Goal: Task Accomplishment & Management: Manage account settings

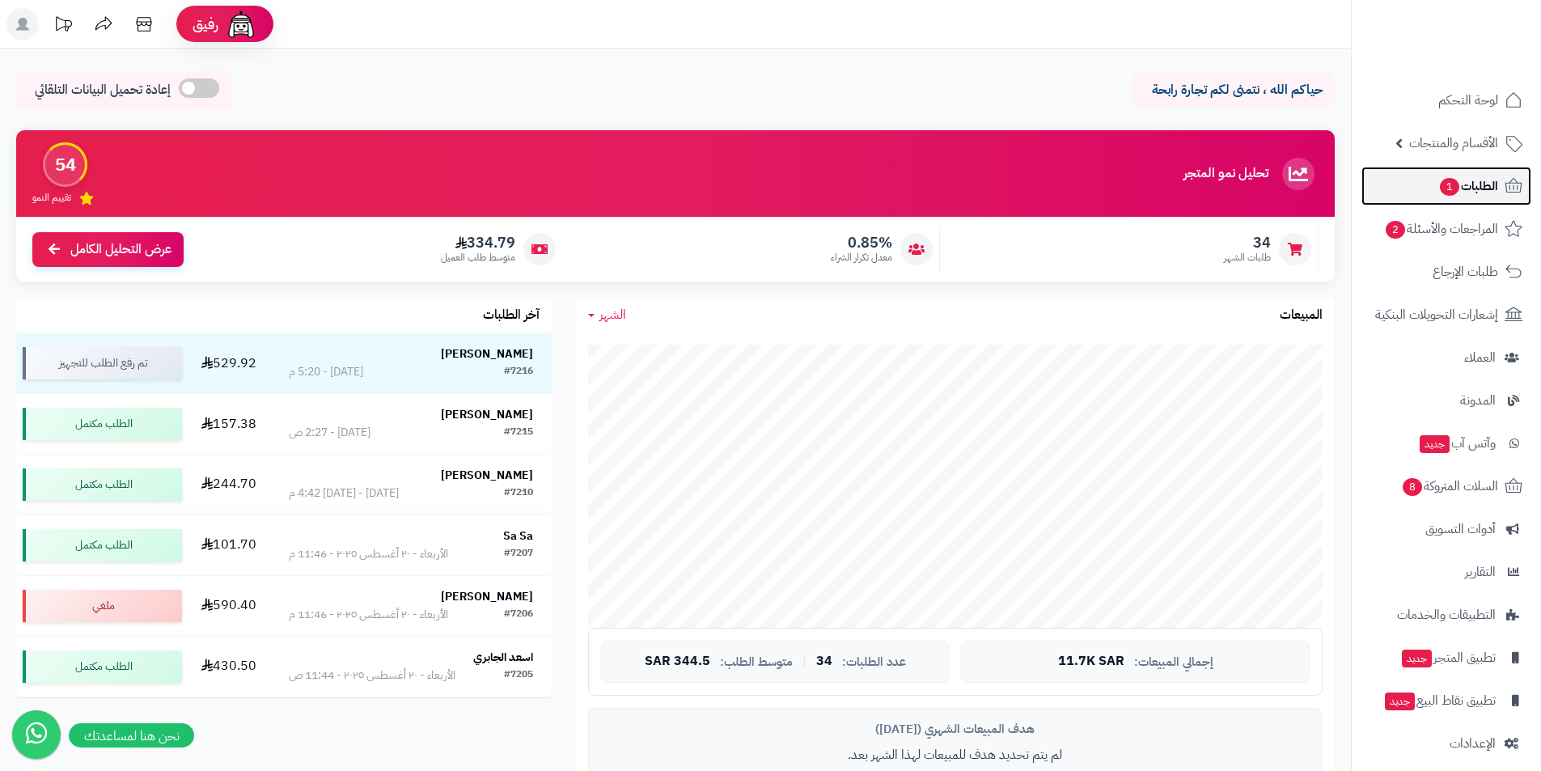
click at [1485, 187] on span "الطلبات 1" at bounding box center [1469, 186] width 60 height 23
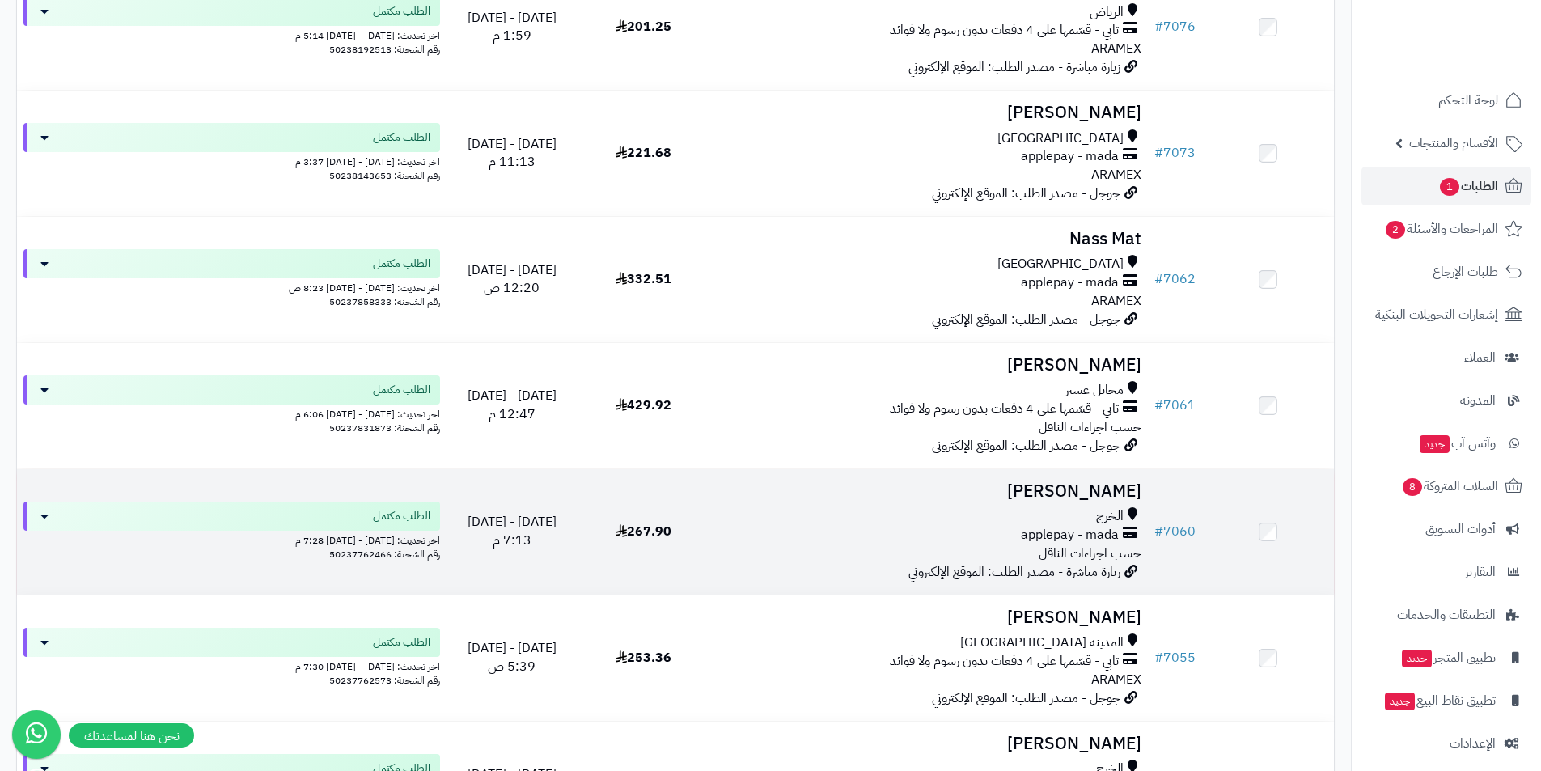
scroll to position [8091, 0]
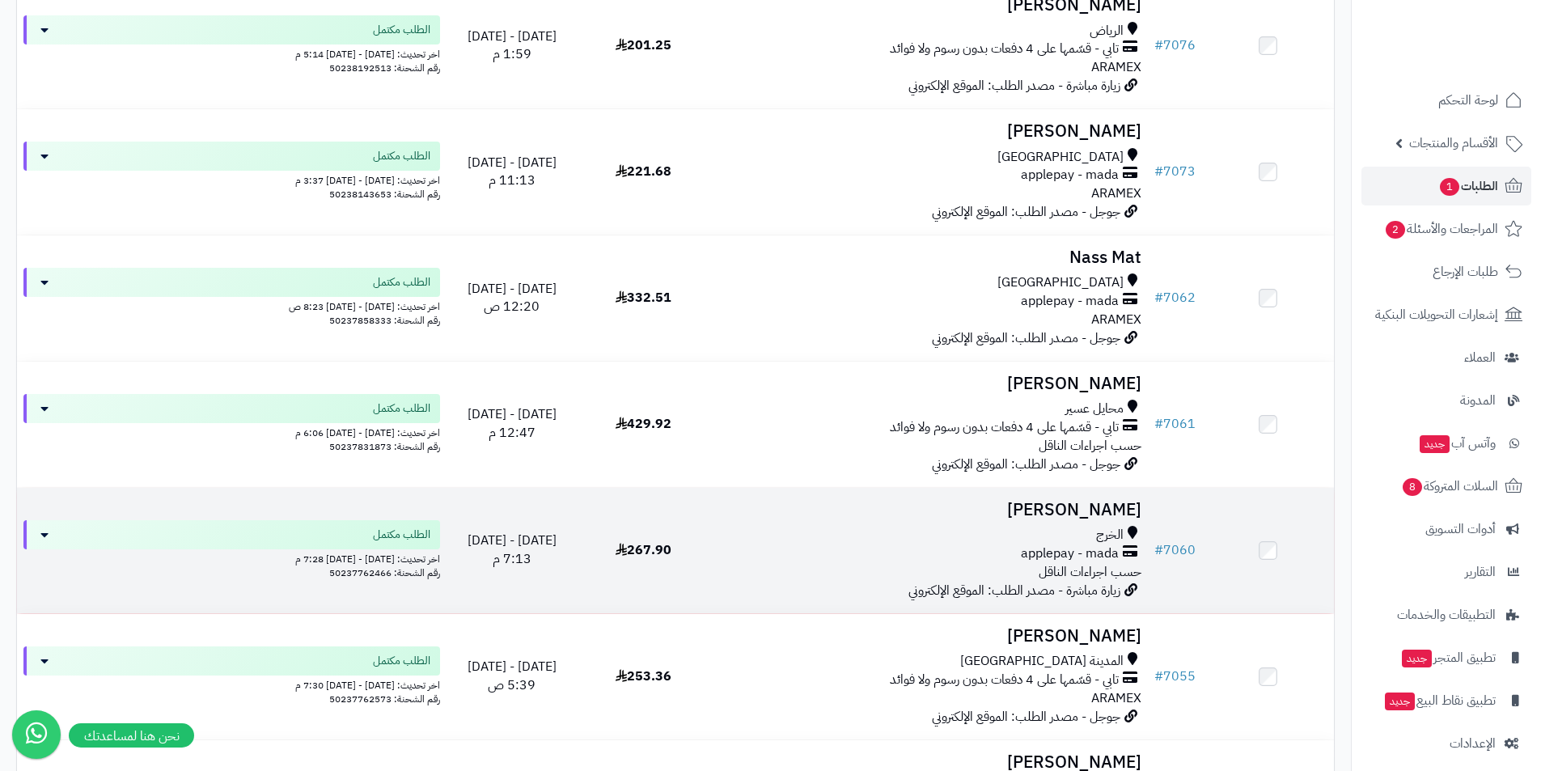
click at [652, 549] on span "267.90" at bounding box center [644, 549] width 56 height 19
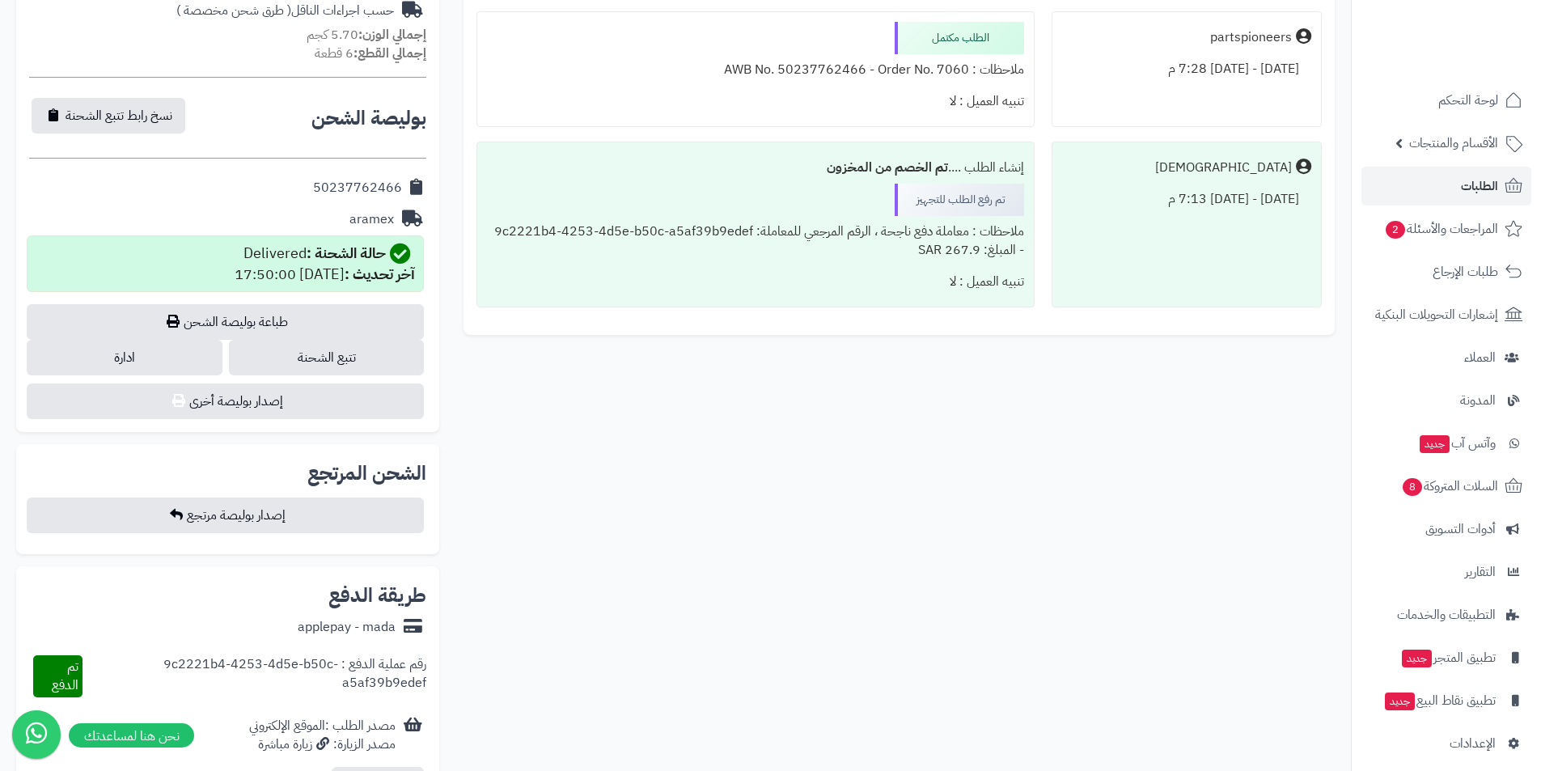
scroll to position [728, 0]
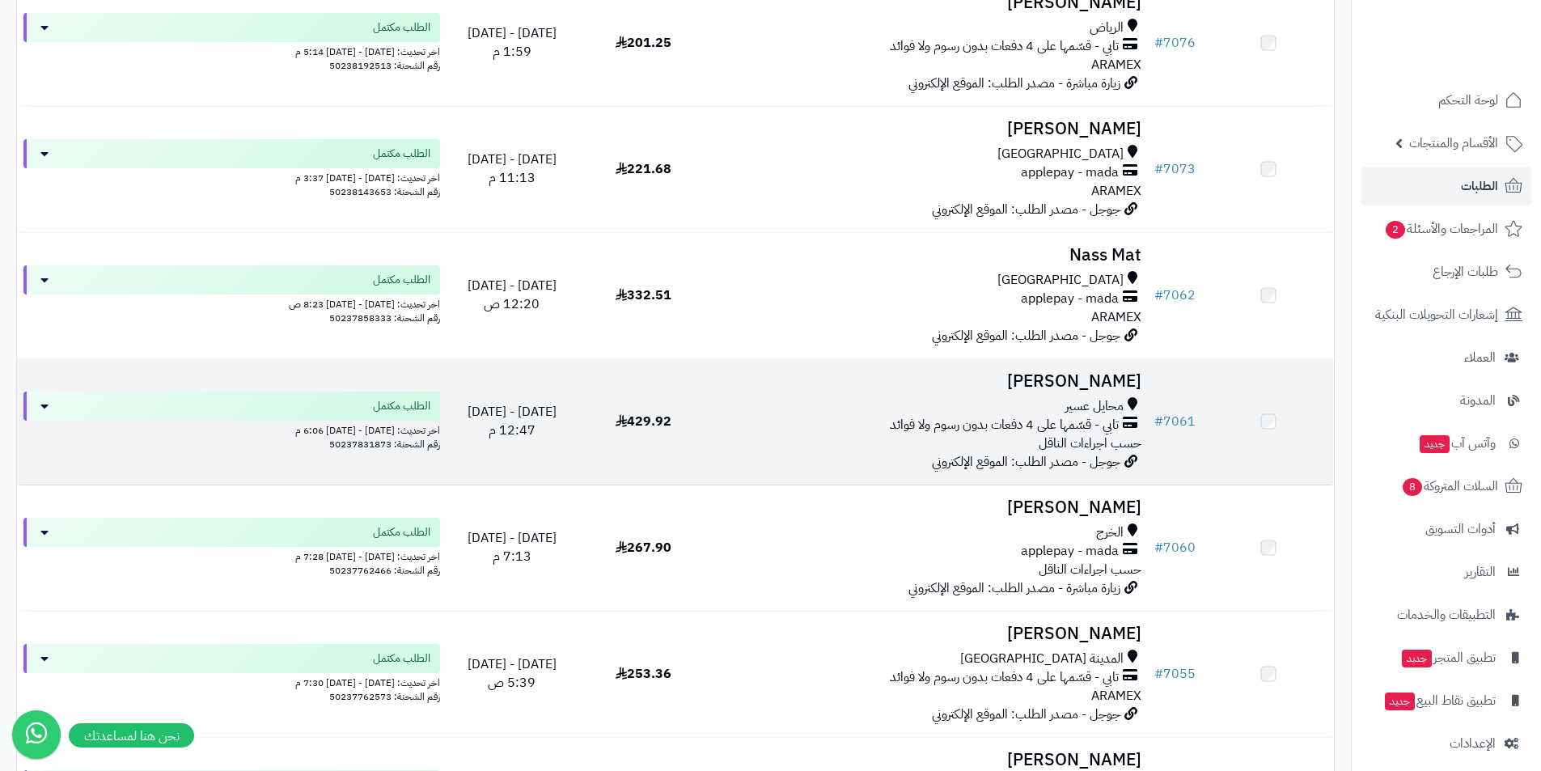
scroll to position [8091, 0]
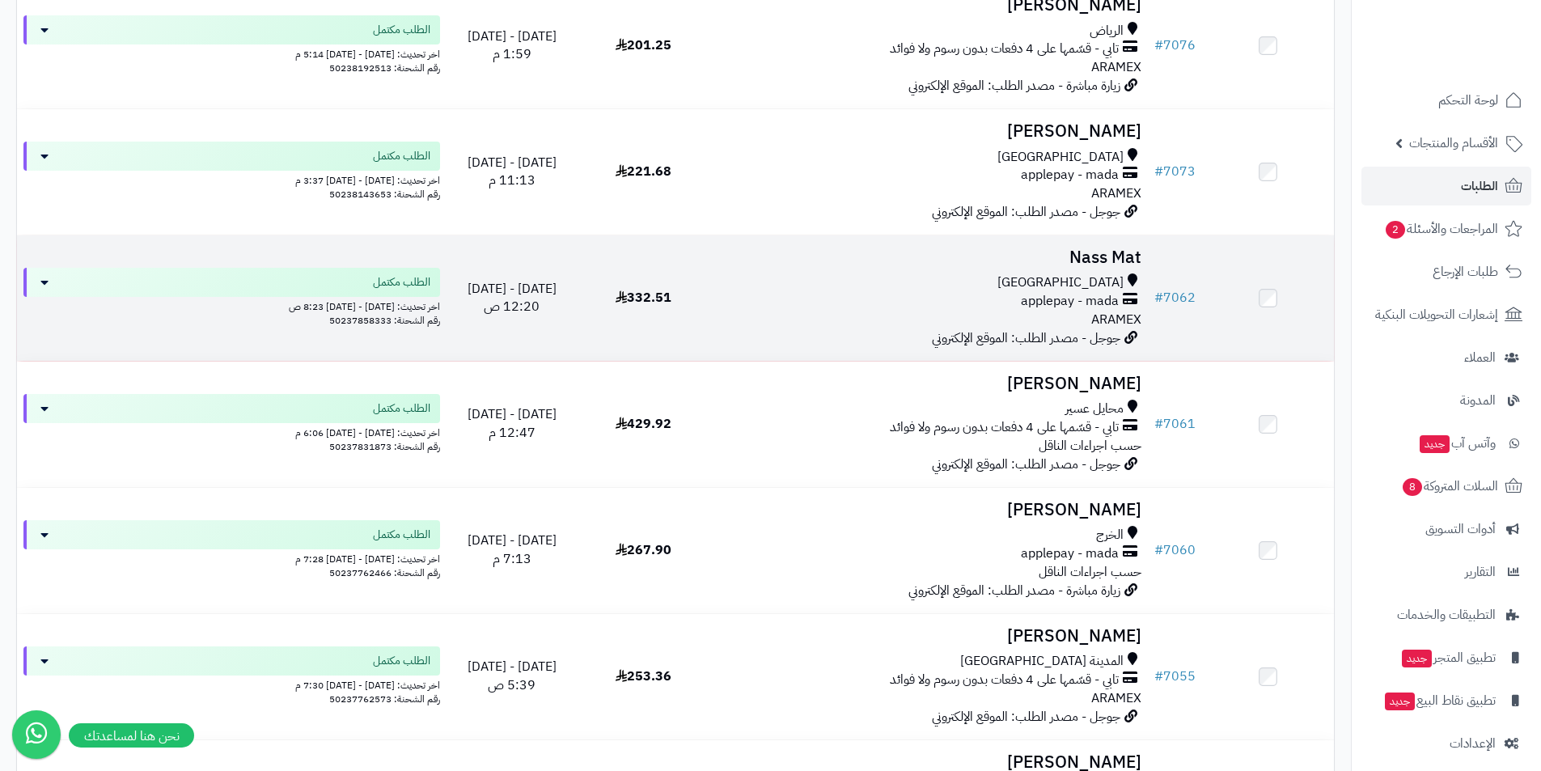
click at [659, 290] on span "332.51" at bounding box center [644, 297] width 56 height 19
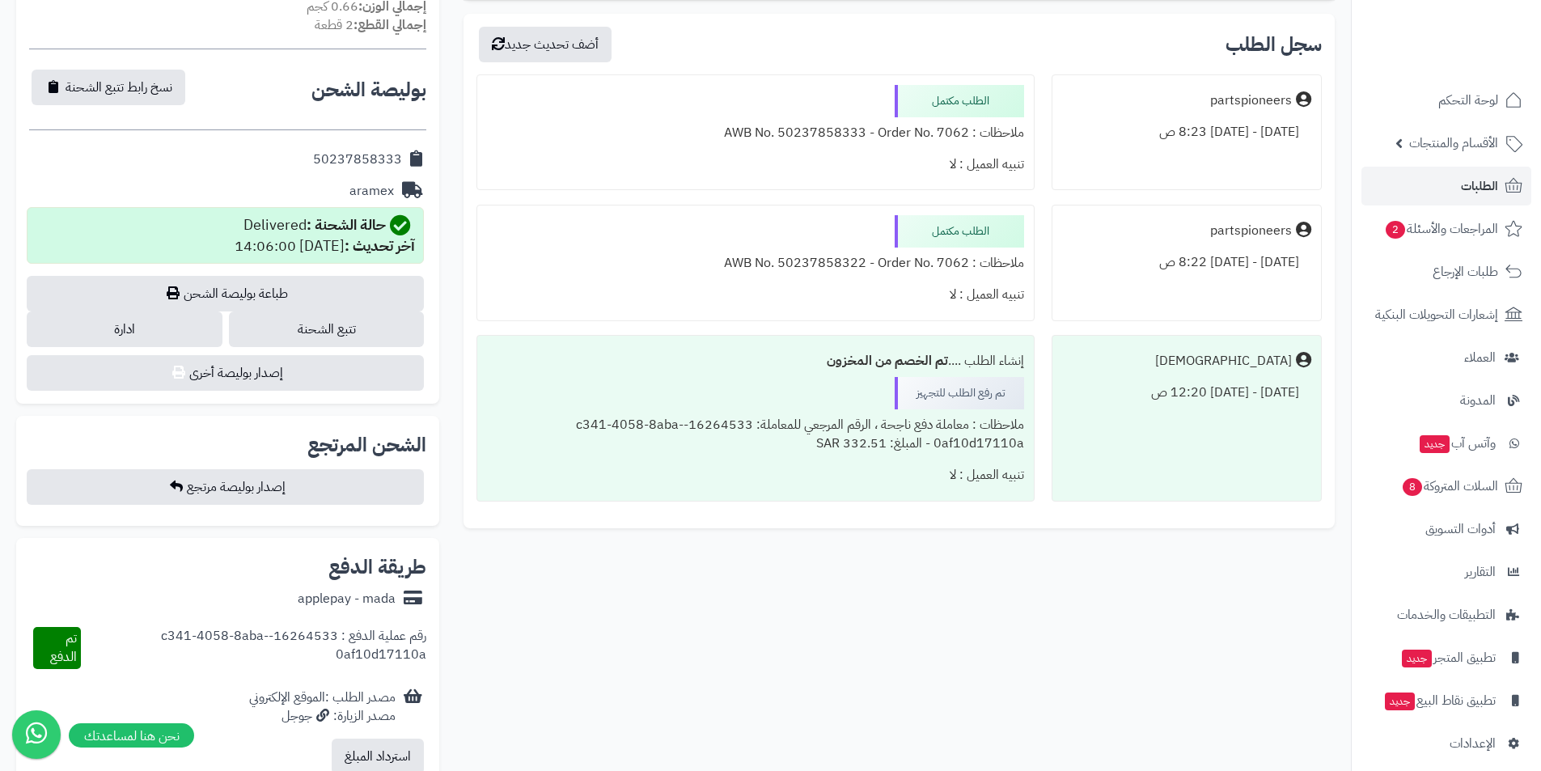
scroll to position [728, 0]
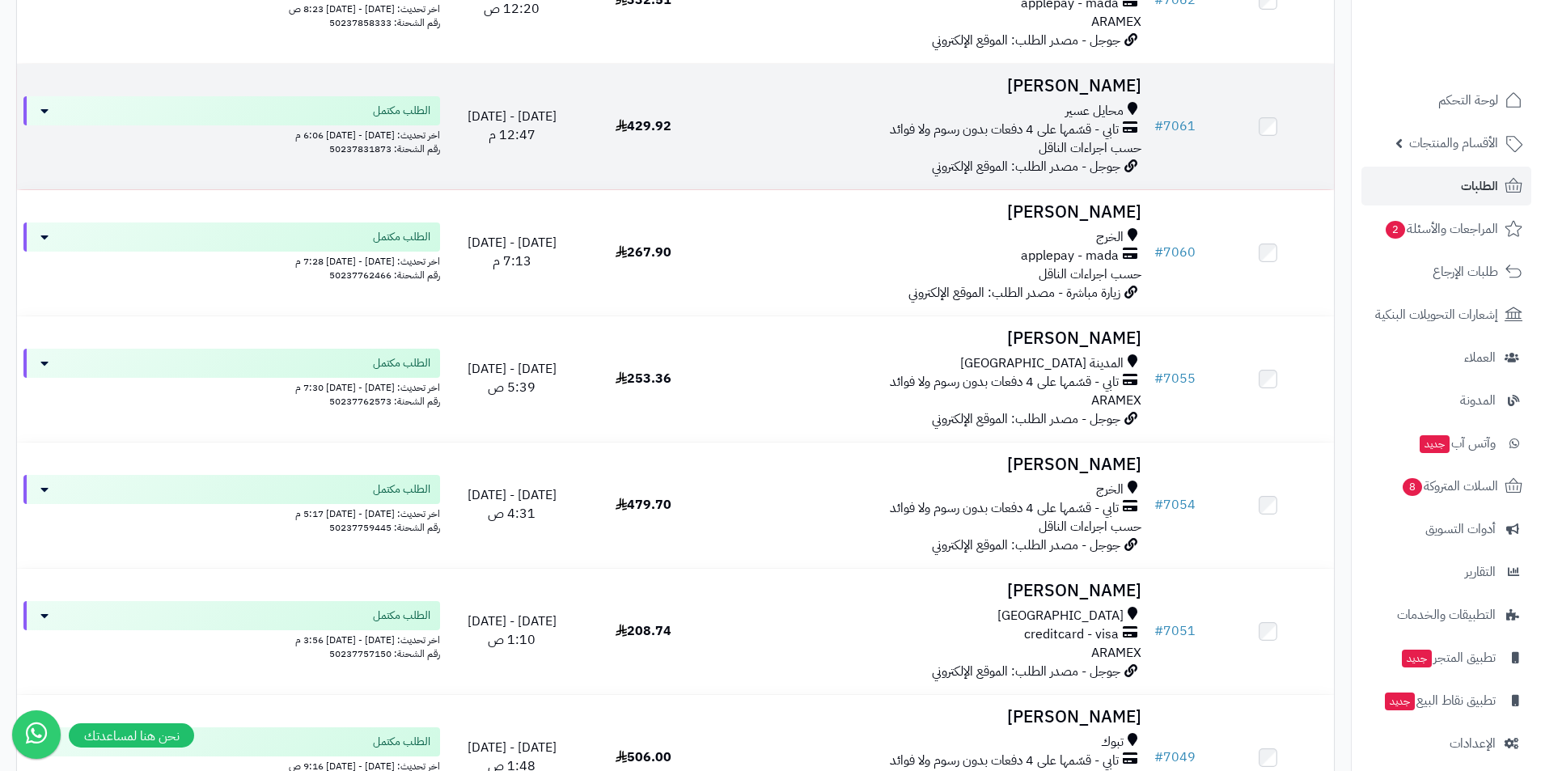
scroll to position [8415, 0]
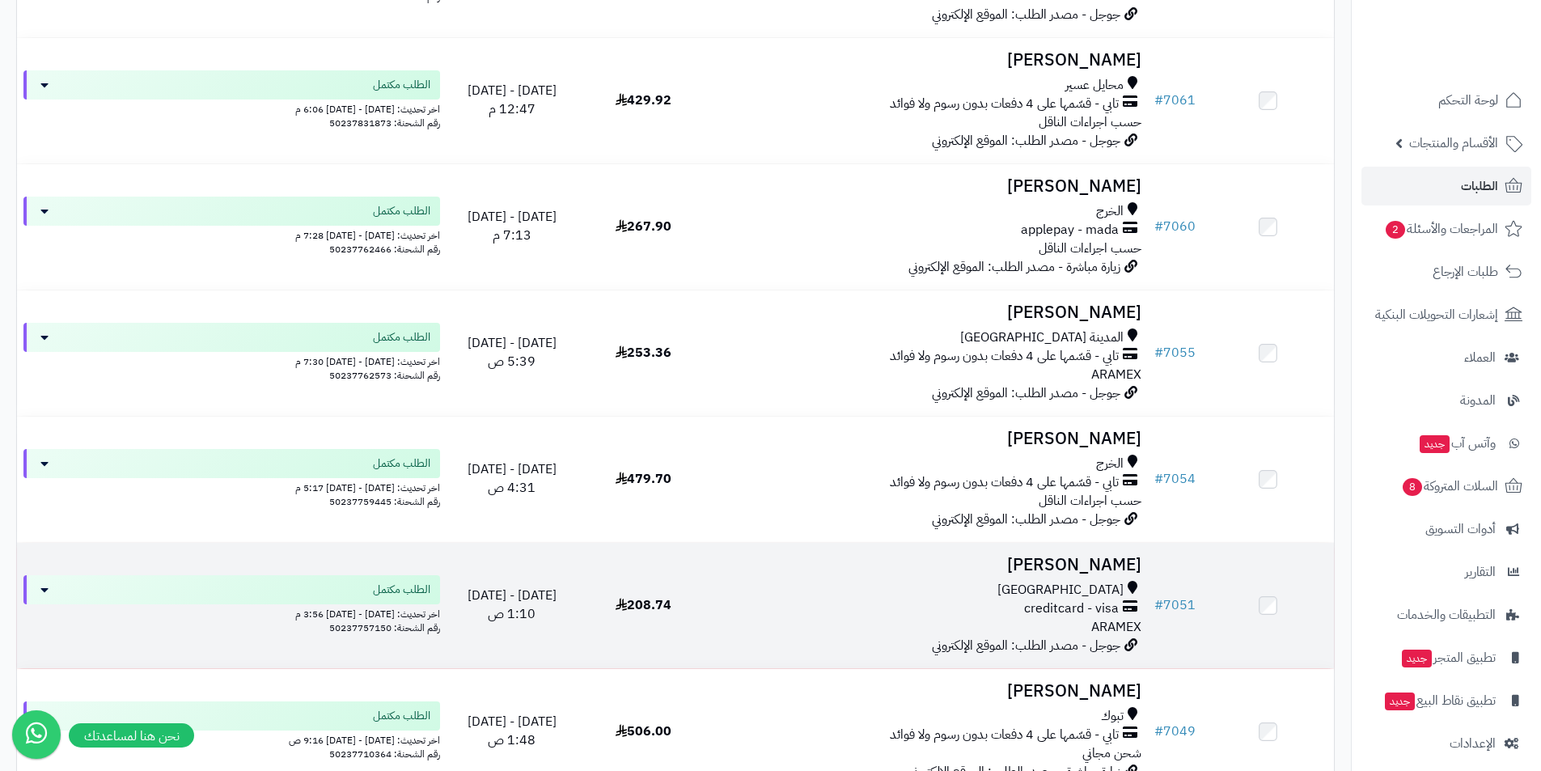
click at [648, 600] on span "208.74" at bounding box center [644, 605] width 56 height 19
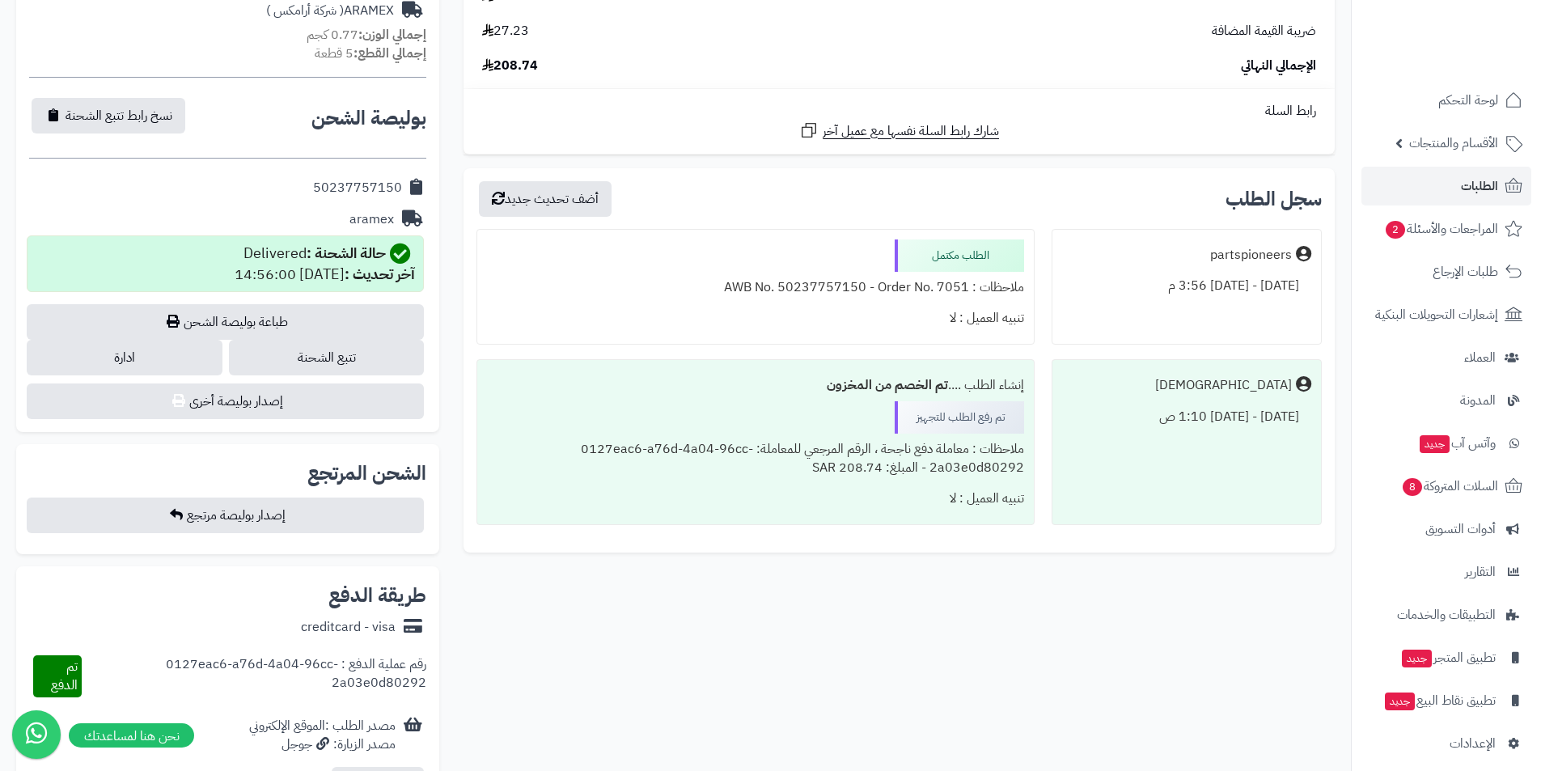
scroll to position [647, 0]
